Goal: Register for event/course

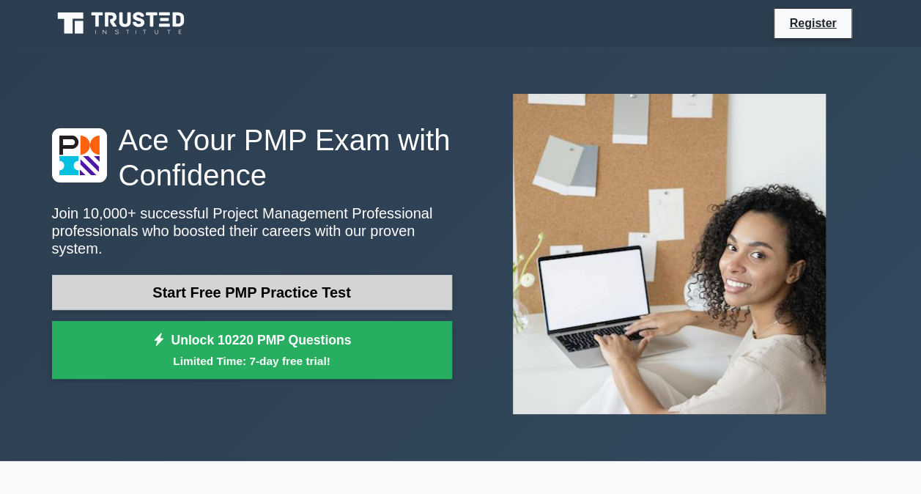
drag, startPoint x: 0, startPoint y: 0, endPoint x: 361, endPoint y: 281, distance: 456.9
click at [361, 281] on link "Start Free PMP Practice Test" at bounding box center [252, 292] width 400 height 35
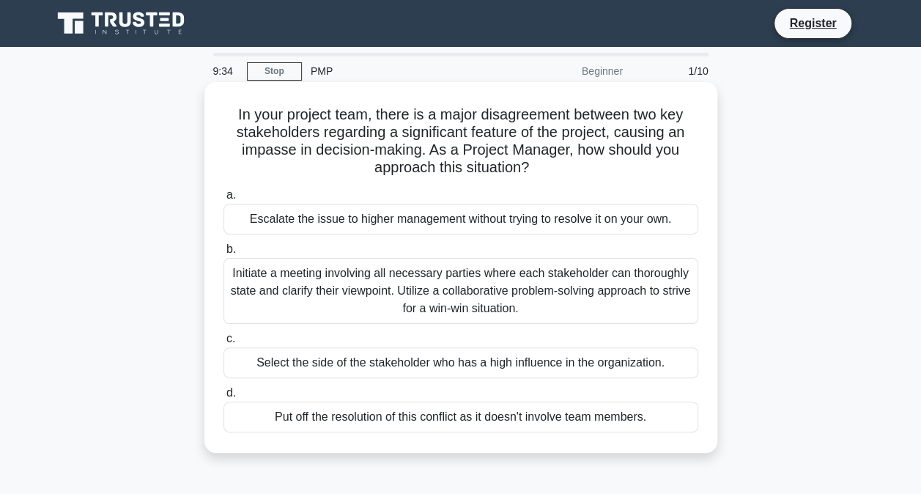
click at [281, 289] on div "Initiate a meeting involving all necessary parties where each stakeholder can t…" at bounding box center [461, 291] width 475 height 66
click at [224, 254] on input "b. Initiate a meeting involving all necessary parties where each stakeholder ca…" at bounding box center [224, 250] width 0 height 10
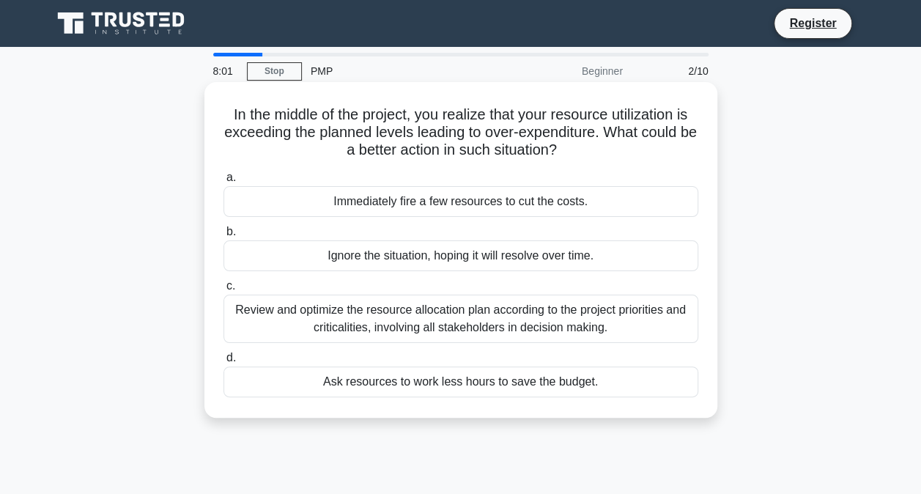
click at [272, 308] on div "Review and optimize the resource allocation plan according to the project prior…" at bounding box center [461, 319] width 475 height 48
click at [224, 291] on input "c. Review and optimize the resource allocation plan according to the project pr…" at bounding box center [224, 286] width 0 height 10
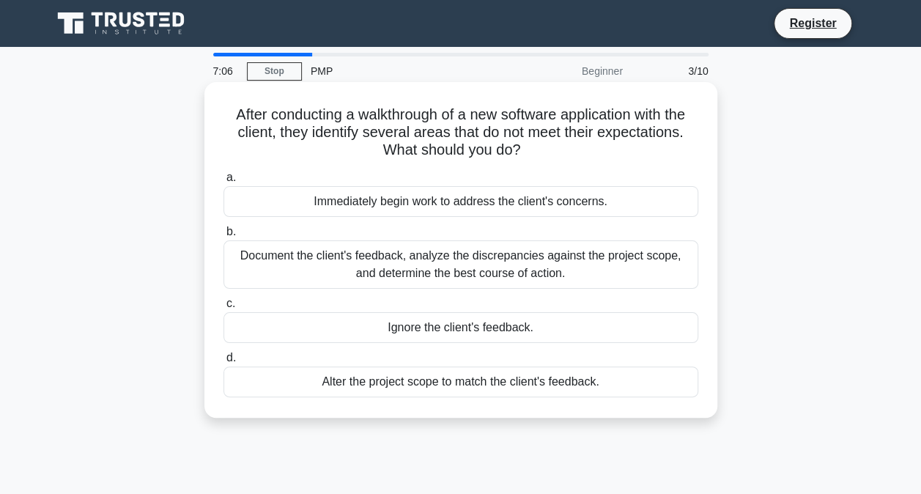
click at [470, 263] on div "Document the client's feedback, analyze the discrepancies against the project s…" at bounding box center [461, 264] width 475 height 48
click at [224, 237] on input "b. Document the client's feedback, analyze the discrepancies against the projec…" at bounding box center [224, 232] width 0 height 10
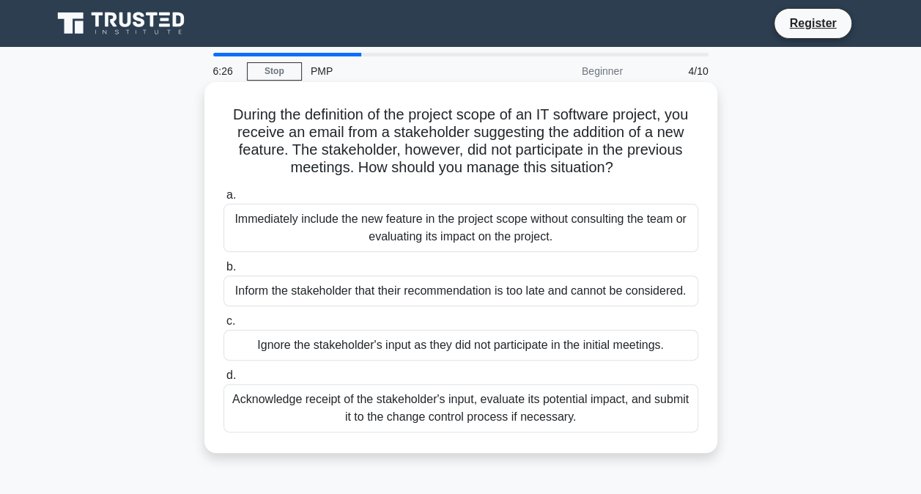
click at [495, 419] on div "Acknowledge receipt of the stakeholder's input, evaluate its potential impact, …" at bounding box center [461, 408] width 475 height 48
click at [224, 380] on input "d. Acknowledge receipt of the stakeholder's input, evaluate its potential impac…" at bounding box center [224, 376] width 0 height 10
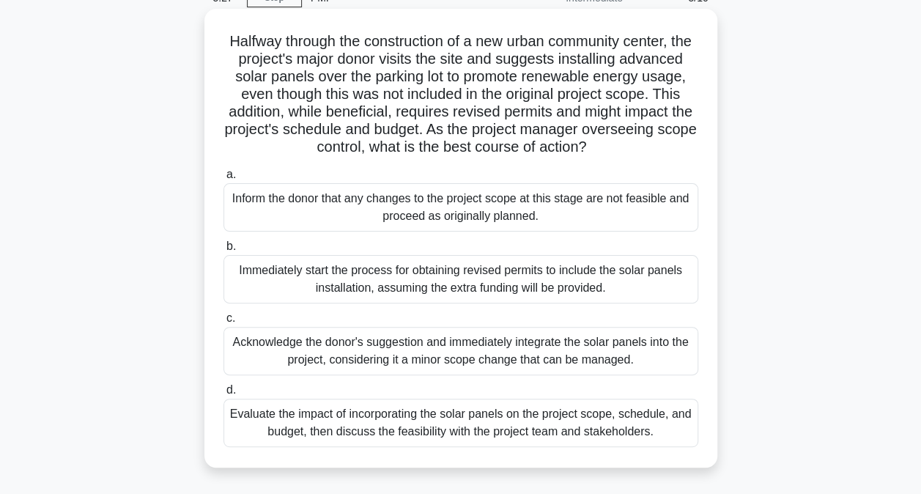
scroll to position [147, 0]
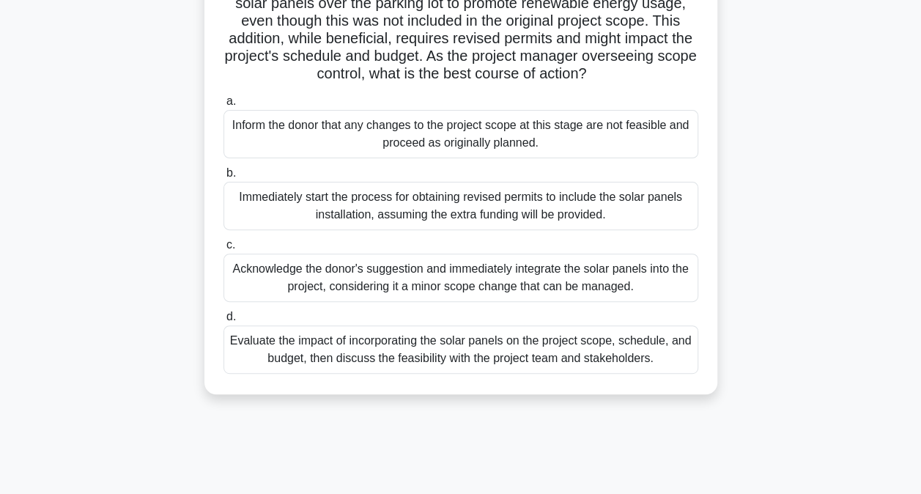
click at [346, 374] on div "Evaluate the impact of incorporating the solar panels on the project scope, sch…" at bounding box center [461, 349] width 475 height 48
click at [224, 322] on input "d. Evaluate the impact of incorporating the solar panels on the project scope, …" at bounding box center [224, 317] width 0 height 10
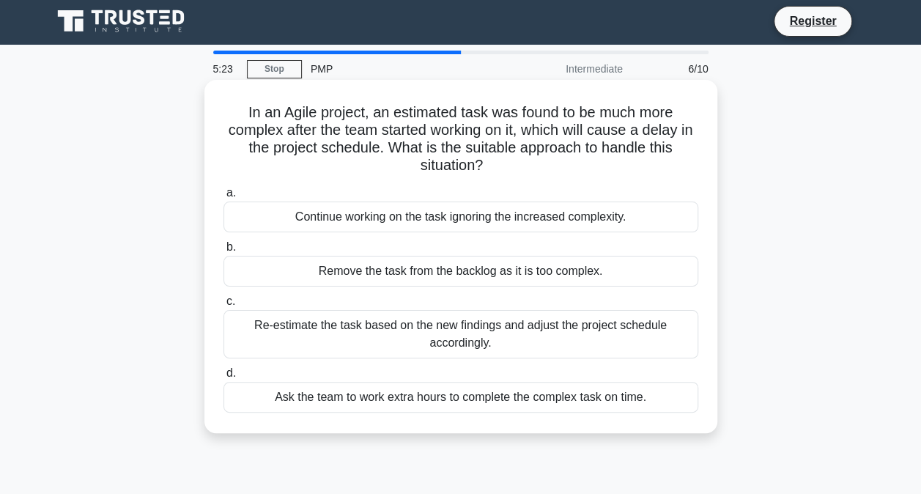
scroll to position [0, 0]
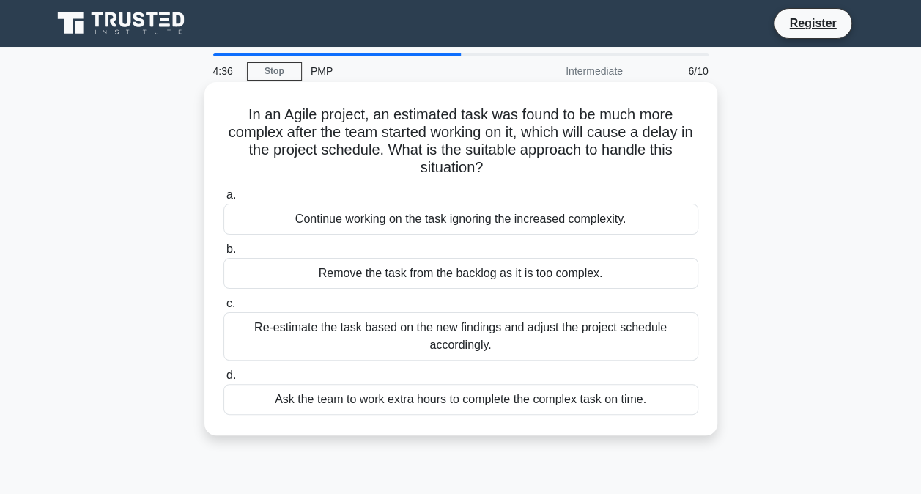
click at [494, 336] on div "Re-estimate the task based on the new findings and adjust the project schedule …" at bounding box center [461, 336] width 475 height 48
click at [224, 309] on input "c. Re-estimate the task based on the new findings and adjust the project schedu…" at bounding box center [224, 304] width 0 height 10
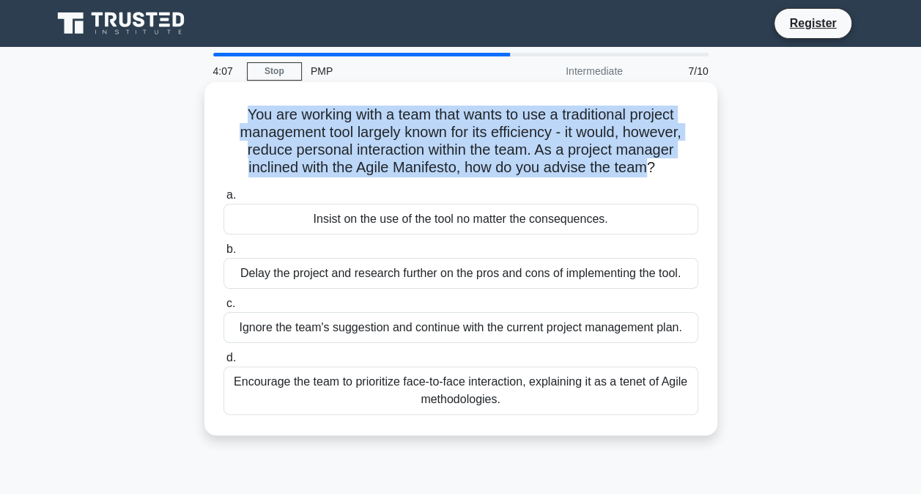
drag, startPoint x: 648, startPoint y: 170, endPoint x: 215, endPoint y: 113, distance: 436.9
click at [215, 113] on div "You are working with a team that wants to use a traditional project management …" at bounding box center [460, 259] width 501 height 342
drag, startPoint x: 215, startPoint y: 113, endPoint x: 343, endPoint y: 144, distance: 132.1
copy h5 "You are working with a team that wants to use a traditional project management …"
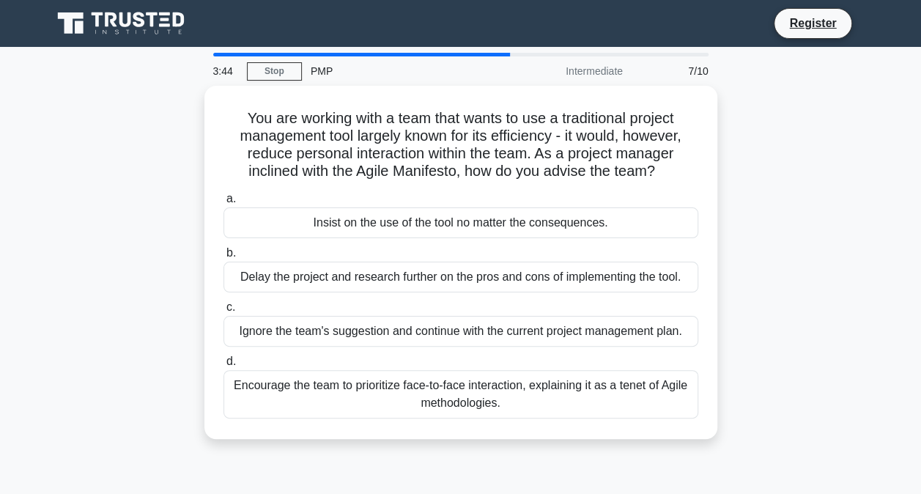
click at [770, 220] on div "You are working with a team that wants to use a traditional project management …" at bounding box center [460, 271] width 835 height 371
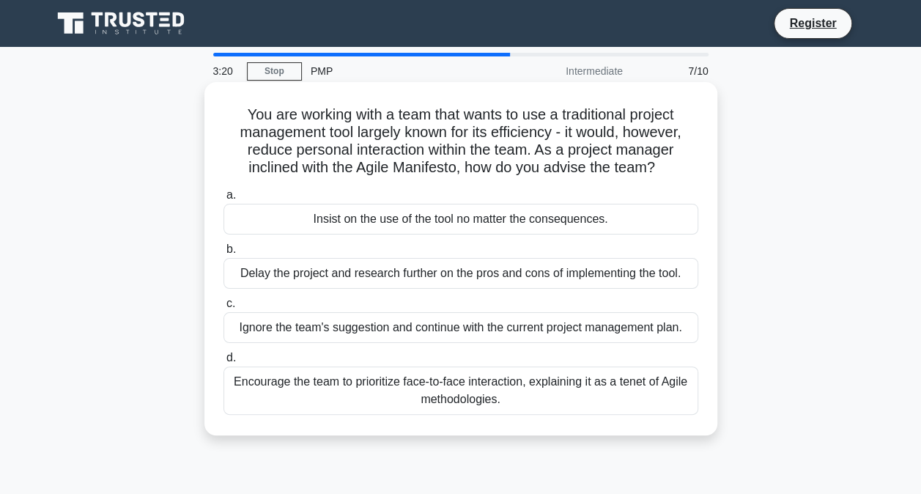
click at [388, 384] on div "Encourage the team to prioritize face-to-face interaction, explaining it as a t…" at bounding box center [461, 390] width 475 height 48
click at [224, 363] on input "d. Encourage the team to prioritize face-to-face interaction, explaining it as …" at bounding box center [224, 358] width 0 height 10
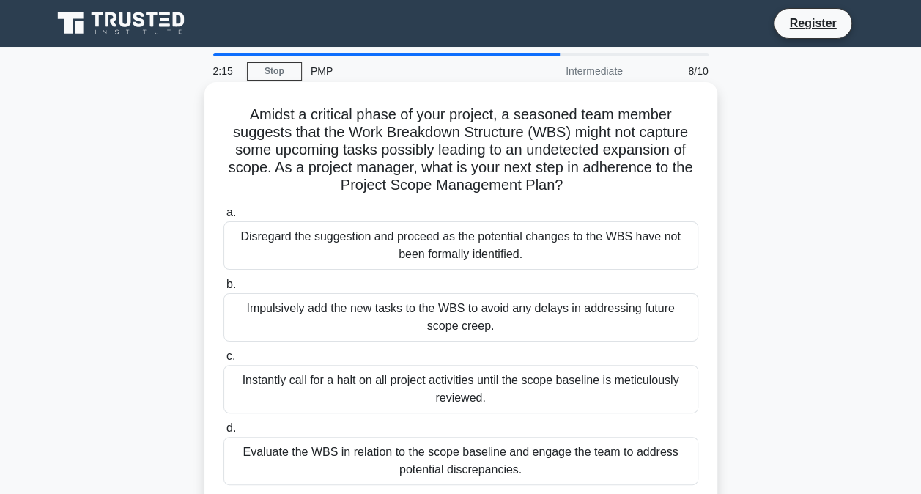
click at [572, 321] on div "Impulsively add the new tasks to the WBS to avoid any delays in addressing futu…" at bounding box center [461, 317] width 475 height 48
click at [224, 289] on input "b. Impulsively add the new tasks to the WBS to avoid any delays in addressing f…" at bounding box center [224, 285] width 0 height 10
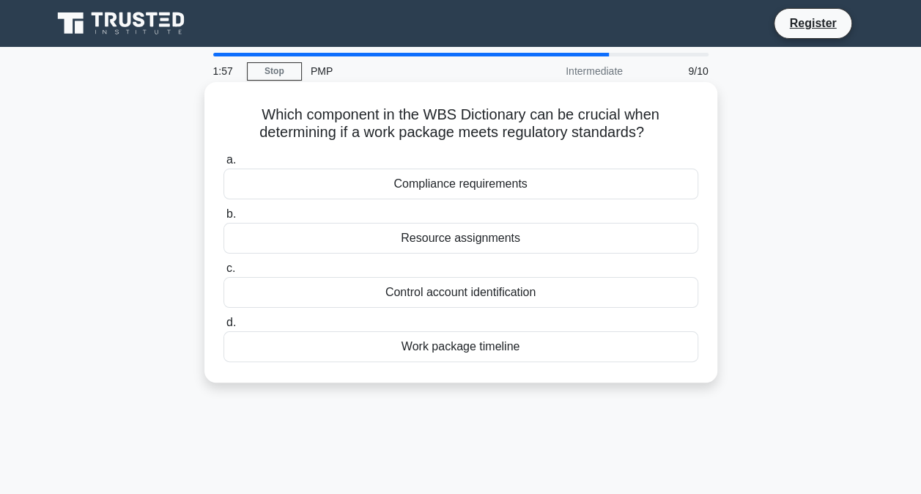
click at [490, 350] on div "Work package timeline" at bounding box center [461, 346] width 475 height 31
click at [224, 328] on input "d. Work package timeline" at bounding box center [224, 323] width 0 height 10
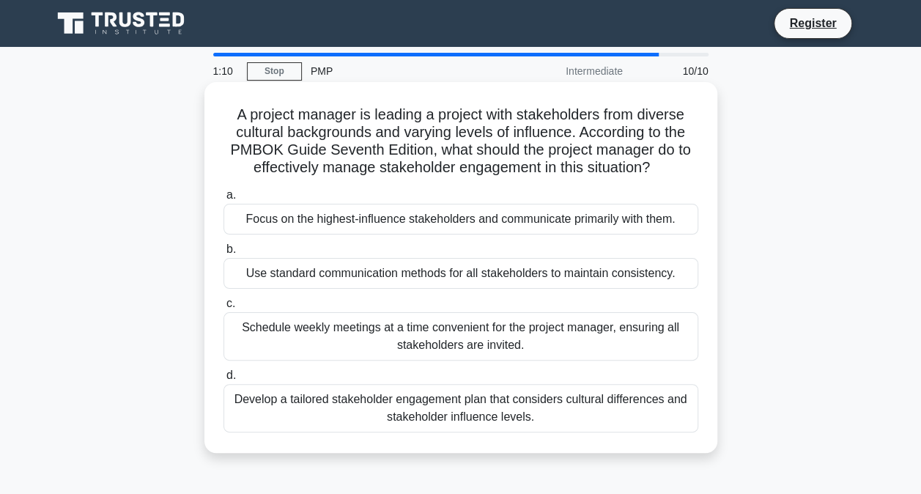
click at [499, 221] on div "Focus on the highest-influence stakeholders and communicate primarily with them." at bounding box center [461, 219] width 475 height 31
click at [224, 200] on input "a. Focus on the highest-influence stakeholders and communicate primarily with t…" at bounding box center [224, 196] width 0 height 10
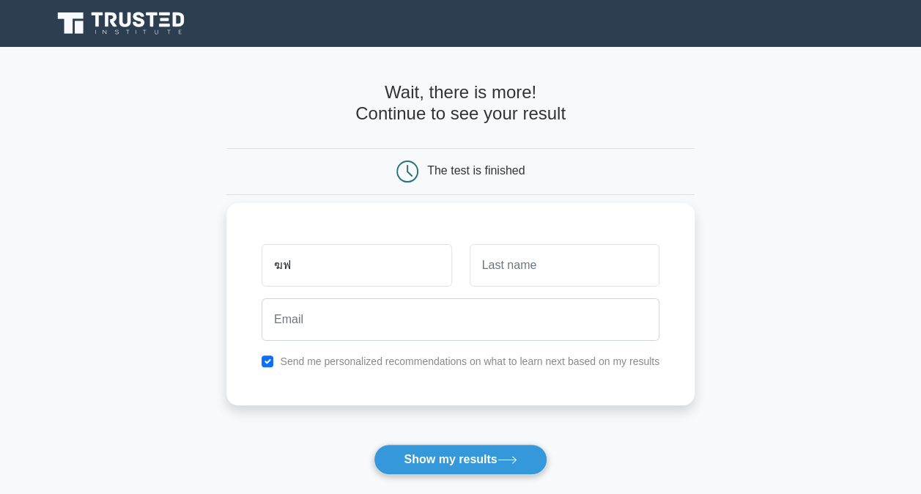
type input "ฆ"
click at [388, 263] on input "Sa" at bounding box center [357, 265] width 190 height 43
type input "saliphong"
type input "sarimart"
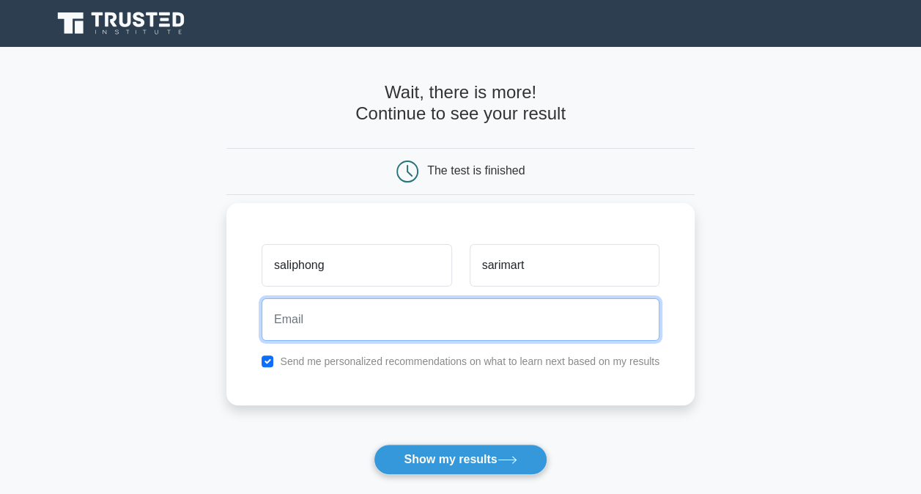
type input "saliphong.sa@yipintsoi.com"
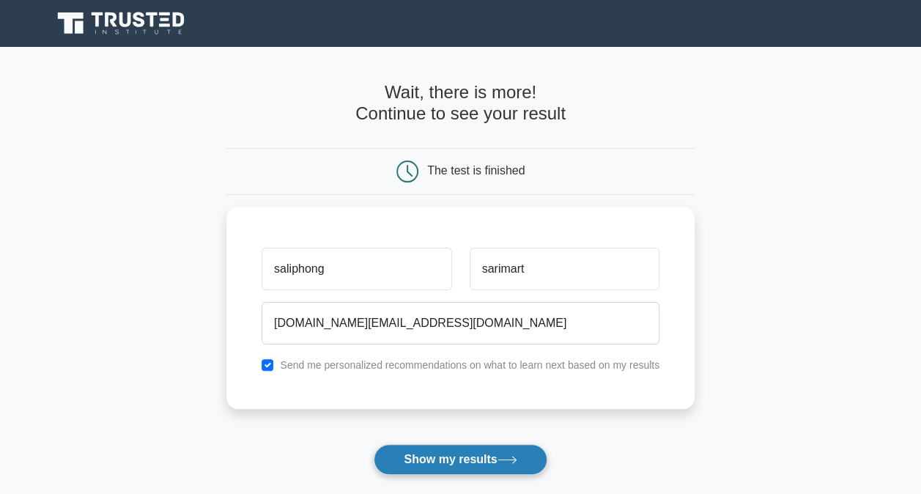
click at [479, 465] on button "Show my results" at bounding box center [460, 459] width 173 height 31
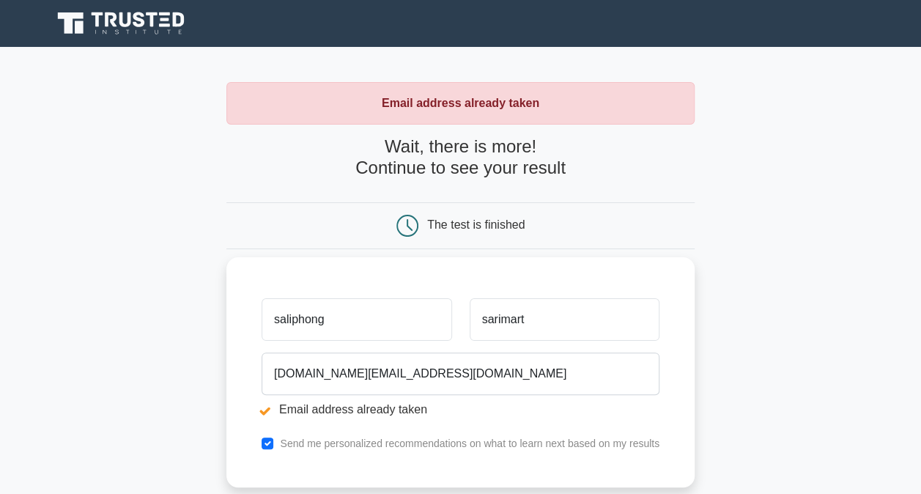
click at [646, 276] on div "saliphong sarimart saliphong.sa@yipintsoi.com Email address already taken Send …" at bounding box center [460, 372] width 468 height 230
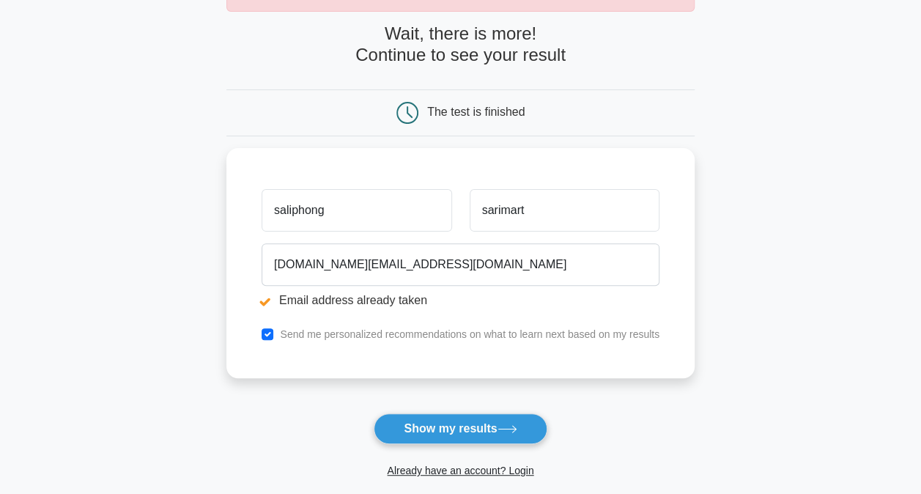
scroll to position [147, 0]
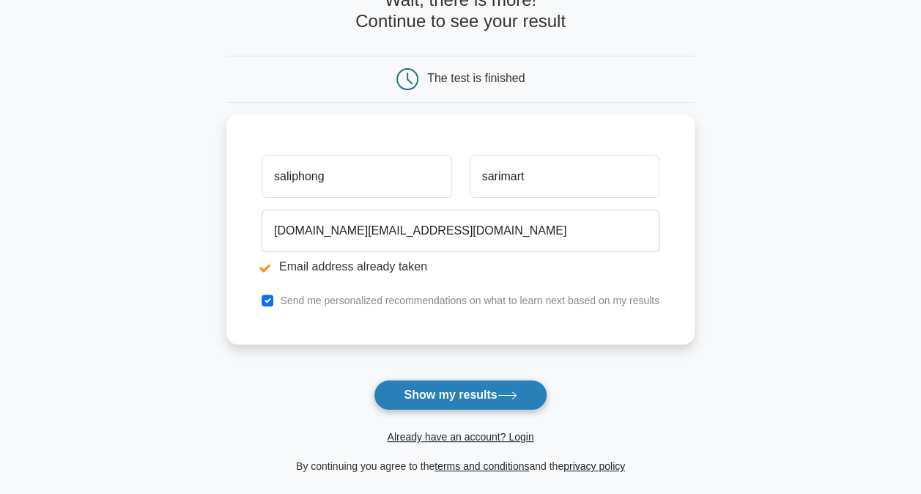
click at [503, 389] on button "Show my results" at bounding box center [460, 395] width 173 height 31
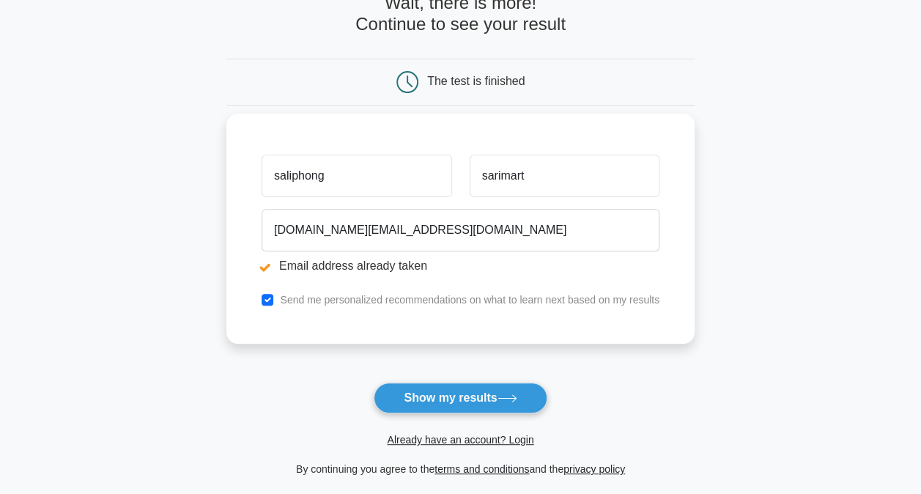
scroll to position [147, 0]
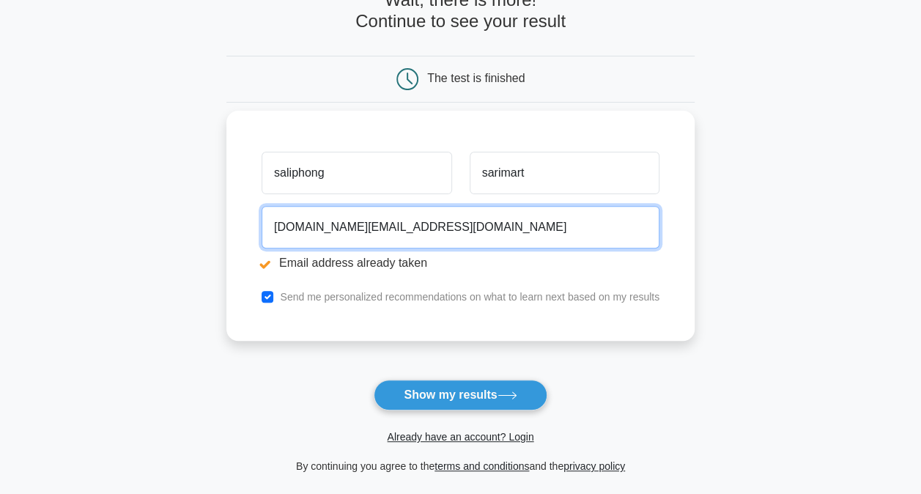
drag, startPoint x: 440, startPoint y: 221, endPoint x: 258, endPoint y: 195, distance: 183.6
click at [258, 195] on div "saliphong sarimart saliphong.sa@yipintsoi.com Email address already taken Send …" at bounding box center [460, 226] width 468 height 230
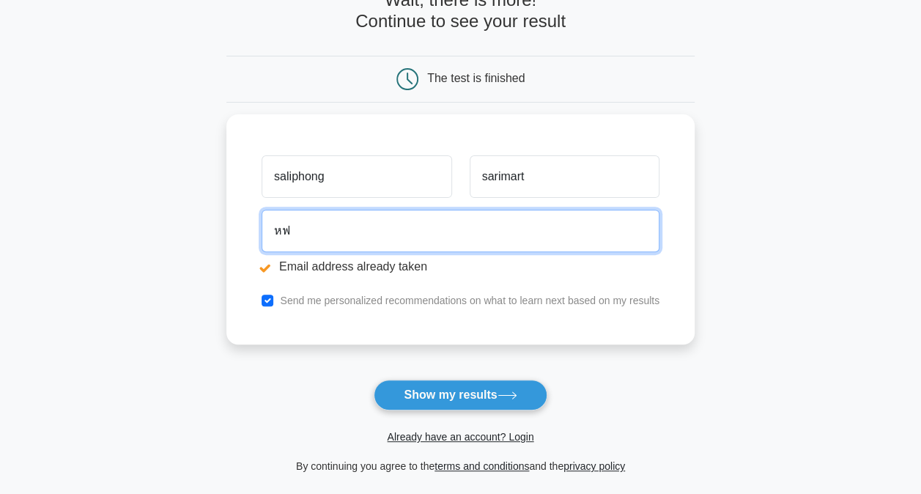
type input "ห"
click at [374, 380] on button "Show my results" at bounding box center [460, 395] width 173 height 31
type input "[DOMAIN_NAME][EMAIL_ADDRESS][DOMAIN_NAME]"
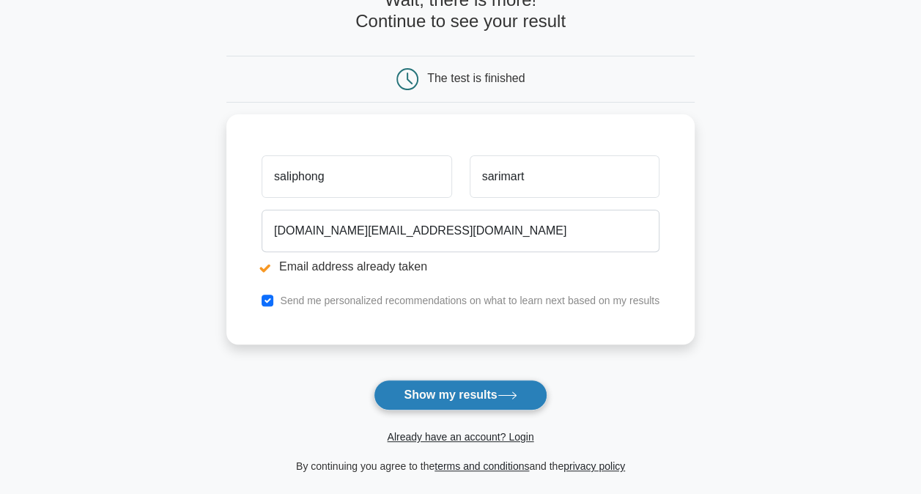
click at [449, 390] on button "Show my results" at bounding box center [460, 395] width 173 height 31
